Goal: Navigation & Orientation: Find specific page/section

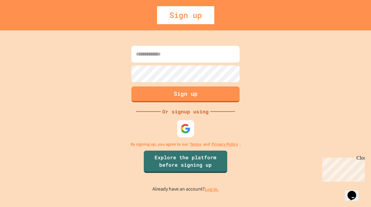
click at [185, 128] on img at bounding box center [186, 129] width 10 height 10
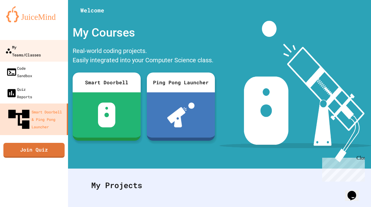
click at [40, 48] on div "My Teams/Classes" at bounding box center [23, 50] width 36 height 15
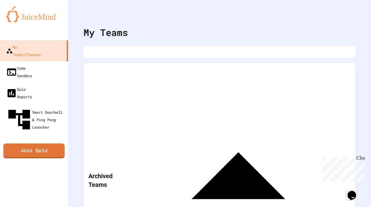
click at [148, 76] on div "Archived Teams" at bounding box center [220, 180] width 272 height 235
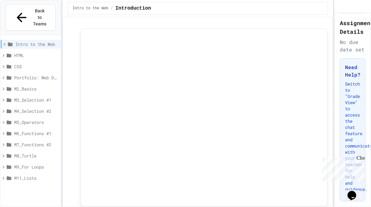
scroll to position [51, 0]
